Goal: Information Seeking & Learning: Find specific fact

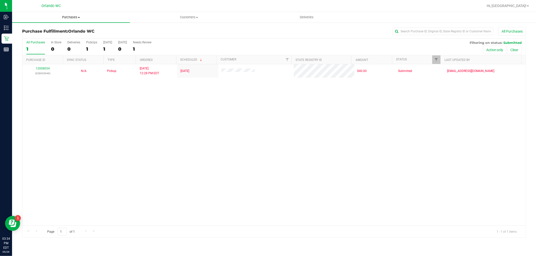
click at [67, 15] on span "Purchases" at bounding box center [71, 17] width 118 height 5
click at [30, 36] on span "Fulfillment" at bounding box center [27, 36] width 31 height 4
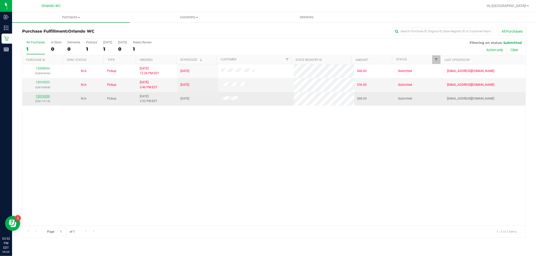
click at [45, 97] on link "12010330" at bounding box center [43, 97] width 14 height 4
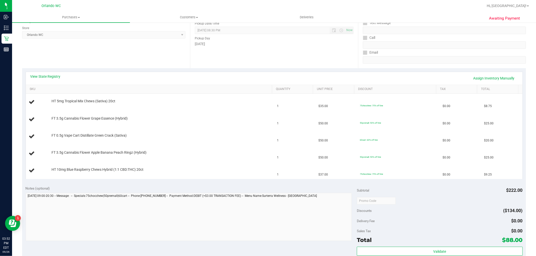
scroll to position [67, 0]
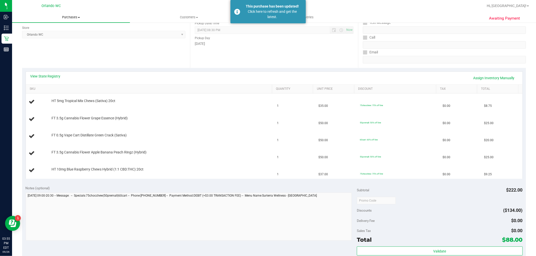
click at [76, 19] on span "Purchases" at bounding box center [71, 17] width 118 height 5
click at [32, 36] on span "Fulfillment" at bounding box center [27, 36] width 31 height 4
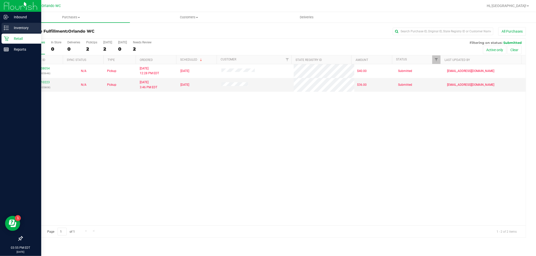
click at [10, 29] on p "Inventory" at bounding box center [24, 28] width 30 height 6
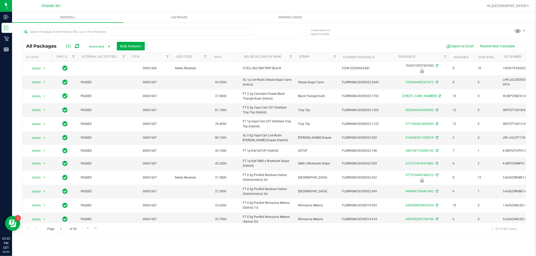
click at [284, 57] on th "Sku Retail Display Name" at bounding box center [267, 57] width 55 height 9
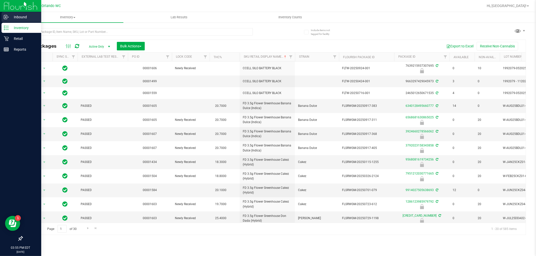
click at [4, 17] on icon at bounding box center [5, 17] width 3 height 4
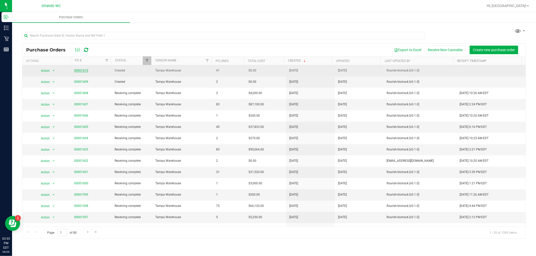
click at [83, 71] on link "00001610" at bounding box center [81, 71] width 14 height 4
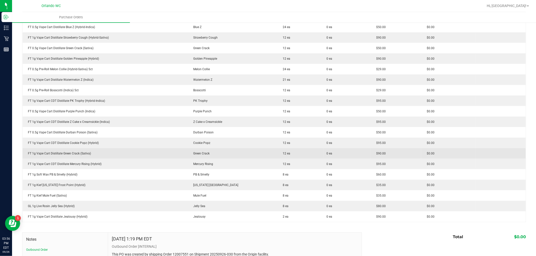
scroll to position [335, 0]
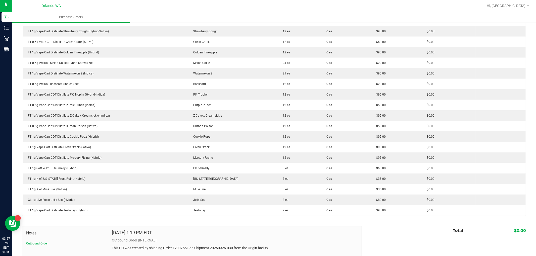
click at [268, 233] on div "[DATE] 1:19 PM EDT" at bounding box center [235, 235] width 246 height 8
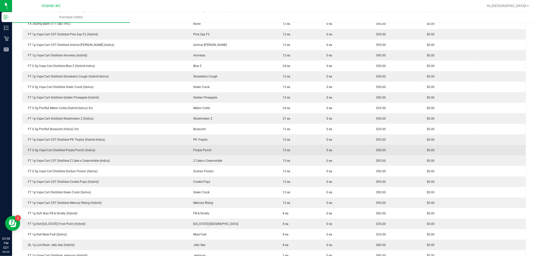
scroll to position [279, 0]
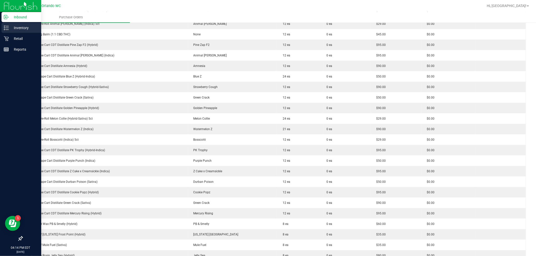
click at [9, 26] on p "Inventory" at bounding box center [24, 28] width 30 height 6
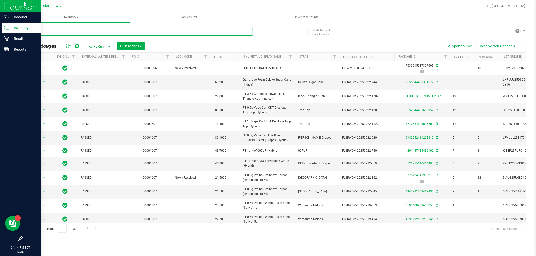
click at [90, 31] on input "text" at bounding box center [137, 32] width 231 height 8
paste input "FT 0.5g Pre-Roll The Stoke (Sativa) 1ct"
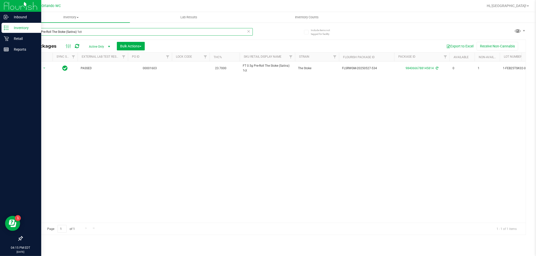
click at [111, 31] on input "FT 0.5g Pre-Roll The Stoke (Sativa) 1ct" at bounding box center [137, 32] width 231 height 8
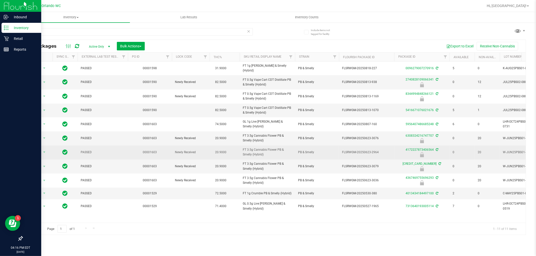
drag, startPoint x: 272, startPoint y: 153, endPoint x: 243, endPoint y: 149, distance: 29.5
click at [243, 149] on span "FT 3.5g Cannabis Flower PB & Smelly (Hybrid)" at bounding box center [267, 153] width 49 height 10
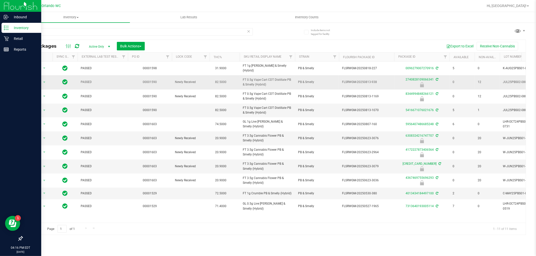
copy span "FT 3.5g Cannabis Flower PB & Smelly (Hybrid)"
click at [106, 34] on input "pbs" at bounding box center [137, 32] width 231 height 8
paste input "FT 3.5g Cannabis Flower PB & Smelly (Hybrid)"
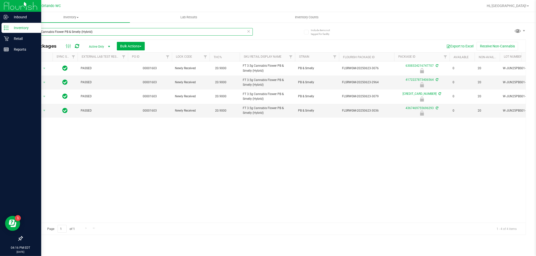
type input "FT 3.5g Cannabis Flower PB & Smelly (Hybrid)"
click at [250, 174] on div "Action Action Edit attributes Global inventory Locate package Package audit log…" at bounding box center [273, 143] width 503 height 162
click at [74, 18] on span "Inventory" at bounding box center [71, 17] width 118 height 5
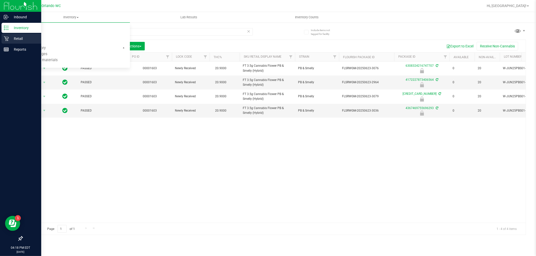
click at [9, 39] on p "Retail" at bounding box center [24, 39] width 30 height 6
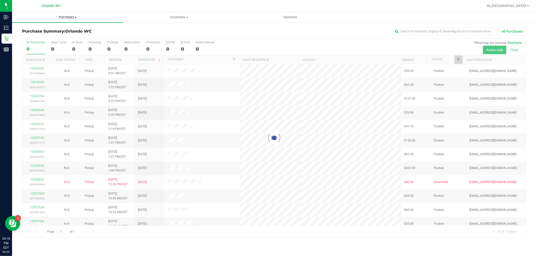
click at [72, 17] on span "Purchases" at bounding box center [67, 17] width 111 height 5
click at [41, 35] on span "Fulfillment" at bounding box center [27, 36] width 31 height 4
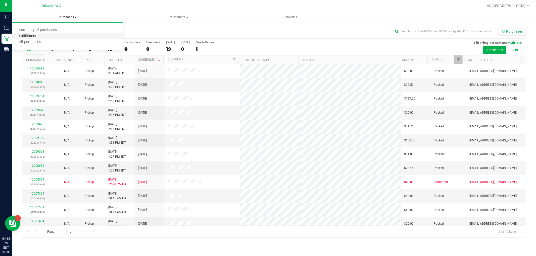
click at [40, 34] on span "Fulfillment" at bounding box center [27, 36] width 31 height 4
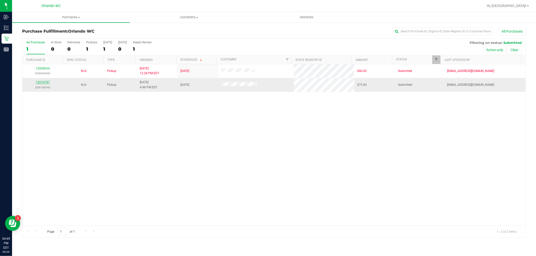
click at [36, 82] on link "12010787" at bounding box center [43, 83] width 14 height 4
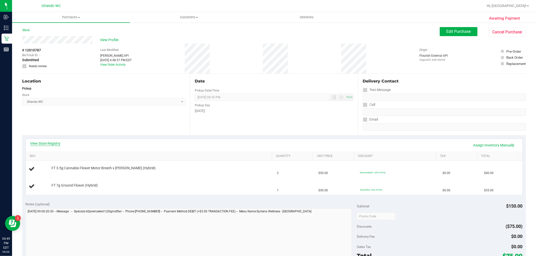
click at [58, 144] on link "View State Registry" at bounding box center [45, 143] width 30 height 5
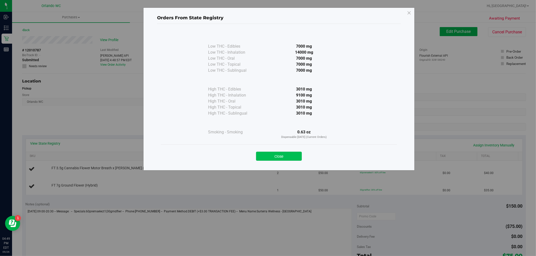
click at [296, 158] on button "Close" at bounding box center [279, 156] width 46 height 9
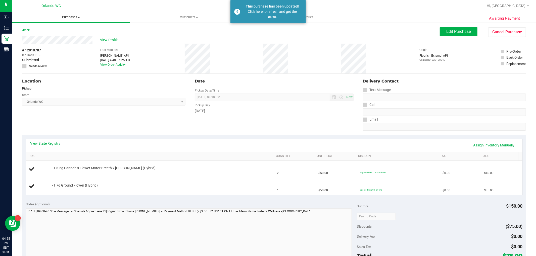
click at [76, 15] on span "Purchases" at bounding box center [71, 17] width 118 height 5
click at [44, 36] on li "Fulfillment" at bounding box center [71, 36] width 118 height 6
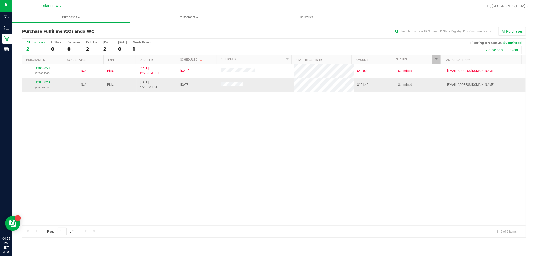
click at [39, 85] on div "12010828 (328139021)" at bounding box center [42, 85] width 35 height 10
click at [39, 82] on link "12010828" at bounding box center [43, 83] width 14 height 4
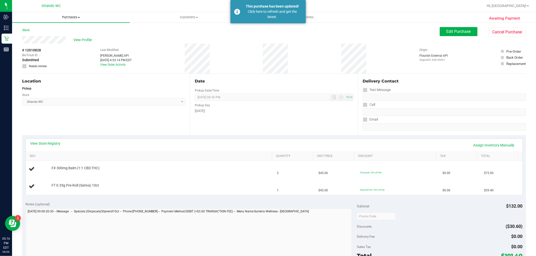
click at [69, 16] on span "Purchases" at bounding box center [71, 17] width 118 height 5
click at [49, 35] on li "Fulfillment" at bounding box center [71, 36] width 118 height 6
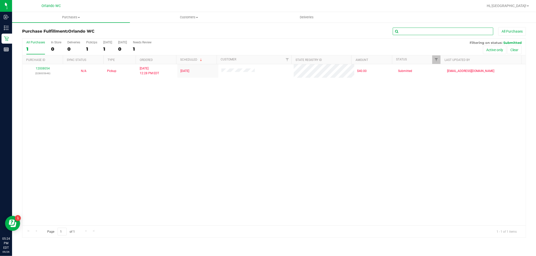
click at [408, 32] on input "text" at bounding box center [443, 32] width 100 height 8
type input "12003971"
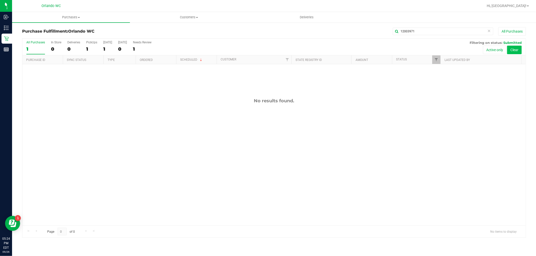
click at [515, 50] on button "Clear" at bounding box center [514, 50] width 15 height 9
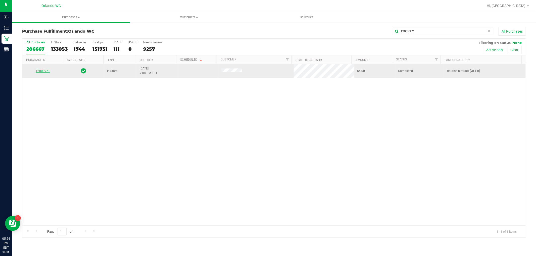
click at [44, 72] on link "12003971" at bounding box center [43, 71] width 14 height 4
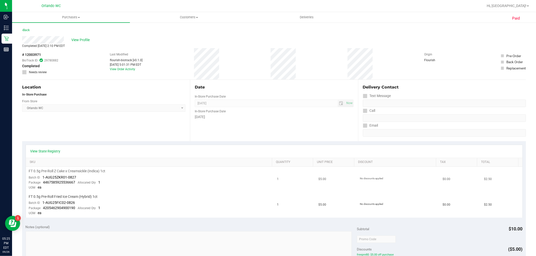
click at [61, 178] on span "1-AUG25ZKR01-0827" at bounding box center [60, 178] width 34 height 4
click at [43, 178] on span "1-AUG25ZKR01-0827" at bounding box center [60, 178] width 34 height 4
drag, startPoint x: 43, startPoint y: 178, endPoint x: 75, endPoint y: 177, distance: 32.4
click at [75, 177] on span "1-AUG25ZKR01-0827" at bounding box center [60, 178] width 34 height 4
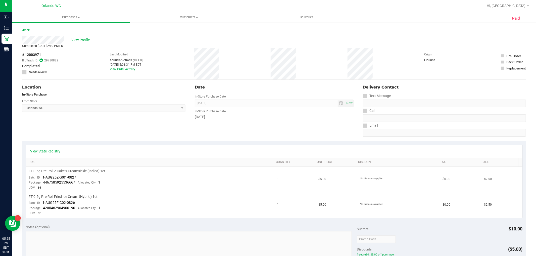
click at [68, 183] on span "4467585925536667" at bounding box center [59, 183] width 32 height 4
drag, startPoint x: 43, startPoint y: 177, endPoint x: 83, endPoint y: 175, distance: 40.7
click at [83, 175] on td "FT 0.5g Pre-Roll Z Cake x Creamsickle (Indica) 1ct Batch ID 1-AUG25ZKR01-0827 P…" at bounding box center [150, 180] width 248 height 26
copy span "1-AUG25ZKR01-0827"
click at [81, 39] on span "View Profile" at bounding box center [81, 39] width 20 height 5
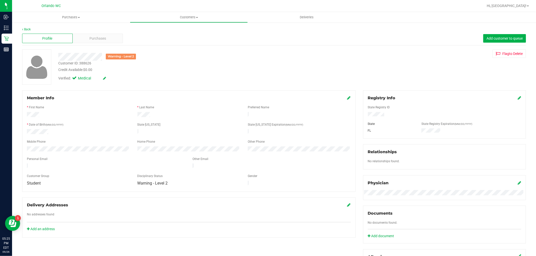
click at [87, 64] on div "Customer ID: 388626" at bounding box center [74, 63] width 33 height 5
copy div "388626"
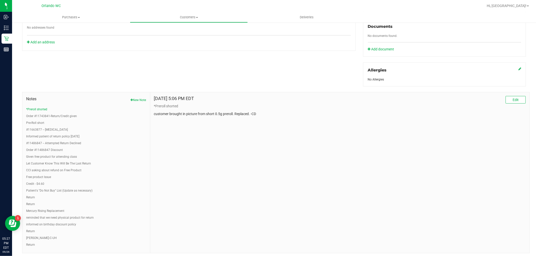
scroll to position [195, 0]
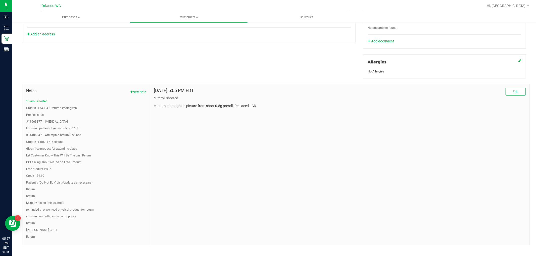
click at [192, 105] on p "customer brought in picture from short 0.5g preroll. Replaced. -CD" at bounding box center [339, 105] width 371 height 5
drag, startPoint x: 152, startPoint y: 106, endPoint x: 248, endPoint y: 106, distance: 95.9
click at [248, 106] on div "[DATE] 5:06 PM EDT Edit *Preroll shorted customer brought in picture from short…" at bounding box center [339, 164] width 379 height 161
copy p "customer brought in picture from short 0.5g preroll. Replaced"
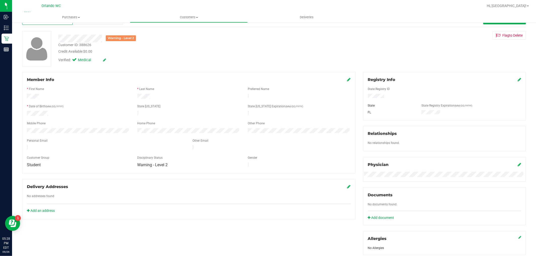
scroll to position [0, 0]
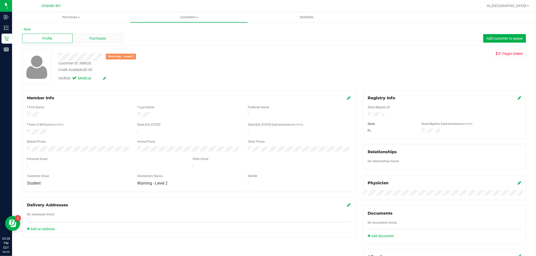
click at [102, 40] on span "Purchases" at bounding box center [97, 38] width 17 height 5
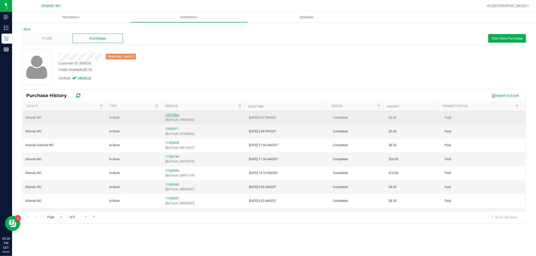
click at [172, 115] on link "12010862" at bounding box center [172, 116] width 14 height 4
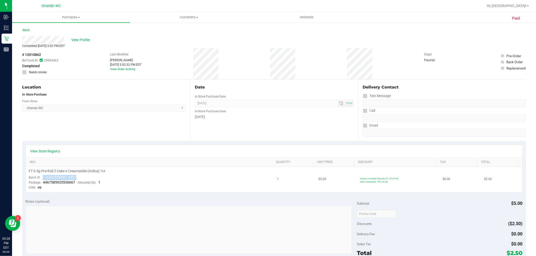
drag, startPoint x: 42, startPoint y: 178, endPoint x: 87, endPoint y: 179, distance: 45.0
click at [85, 179] on td "FT 0.5g Pre-Roll Z Cake x Creamsickle (Indica) 1ct Batch ID 1-AUG25ZKR01-0827 P…" at bounding box center [150, 179] width 248 height 25
copy span "1-AUG25ZKR01-0827"
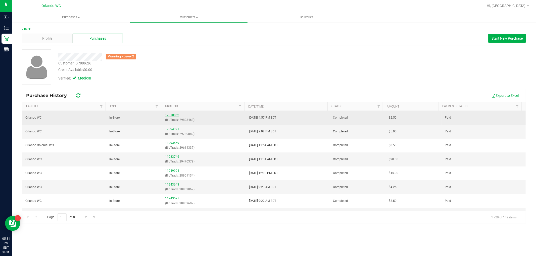
click at [170, 114] on link "12010862" at bounding box center [172, 116] width 14 height 4
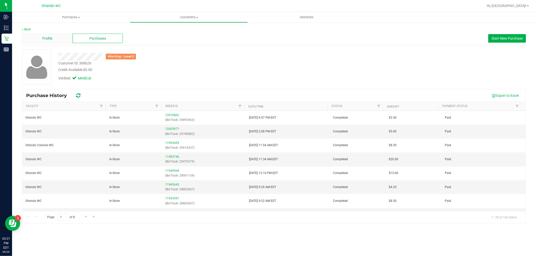
click at [37, 38] on div "Profile" at bounding box center [47, 39] width 50 height 10
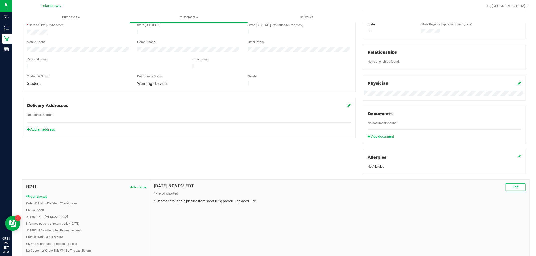
scroll to position [112, 0]
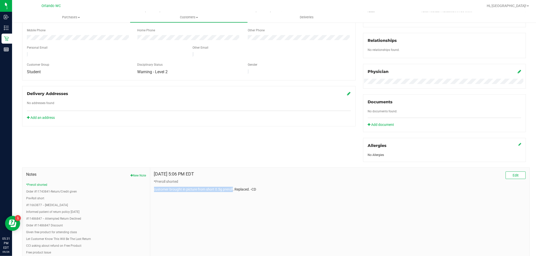
drag, startPoint x: 152, startPoint y: 189, endPoint x: 232, endPoint y: 189, distance: 79.9
click at [232, 189] on div "[DATE] 5:06 PM EDT Edit *Preroll shorted customer brought in picture from short…" at bounding box center [339, 248] width 379 height 161
copy p "customer brought in picture from short 0.5g preroll"
